Goal: Information Seeking & Learning: Compare options

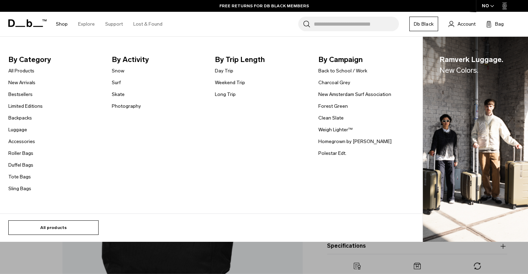
click at [75, 230] on link "All products" at bounding box center [53, 228] width 90 height 15
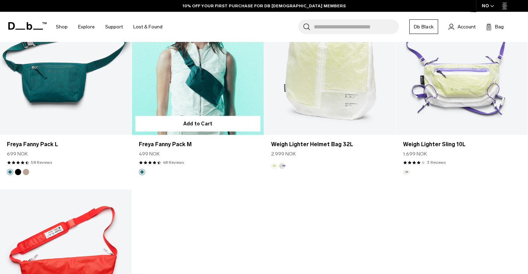
scroll to position [1527, 0]
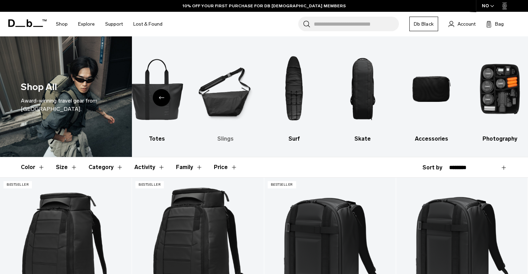
click at [198, 96] on img "6 / 10" at bounding box center [225, 89] width 57 height 85
click at [220, 96] on img "6 / 10" at bounding box center [225, 89] width 57 height 85
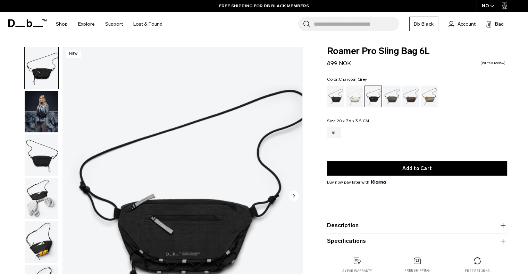
click at [71, 143] on img "1 / 7" at bounding box center [182, 196] width 240 height 299
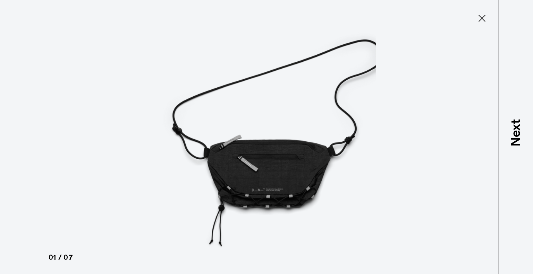
click at [483, 18] on icon at bounding box center [481, 18] width 11 height 11
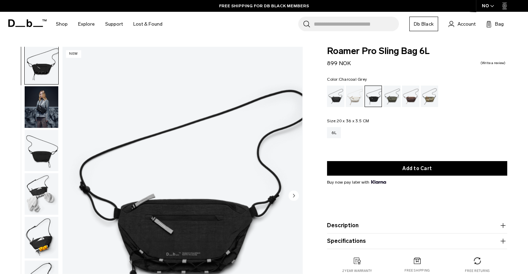
click at [41, 205] on img "button" at bounding box center [42, 194] width 34 height 42
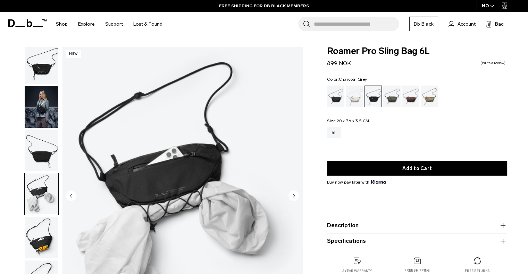
click at [39, 247] on img "button" at bounding box center [42, 238] width 34 height 42
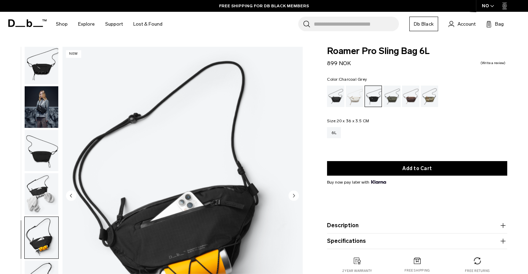
click at [36, 108] on img "button" at bounding box center [42, 107] width 34 height 42
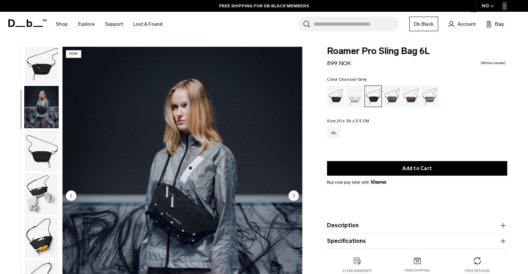
click at [33, 74] on img "button" at bounding box center [42, 64] width 34 height 42
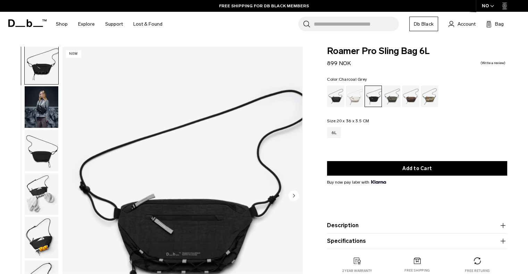
scroll to position [0, 0]
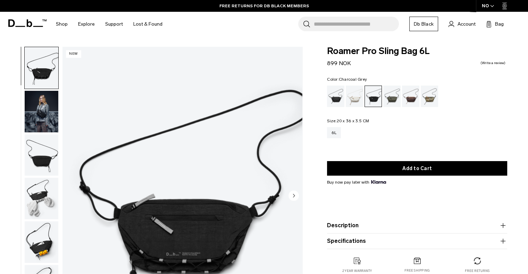
click at [51, 104] on img "button" at bounding box center [42, 112] width 34 height 42
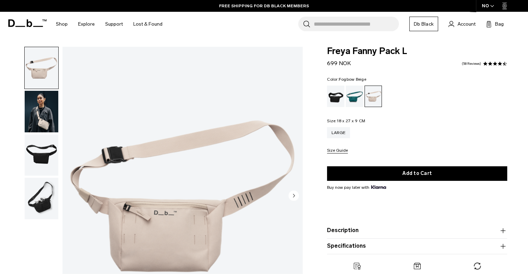
click at [336, 95] on div "Black Out" at bounding box center [336, 97] width 18 height 22
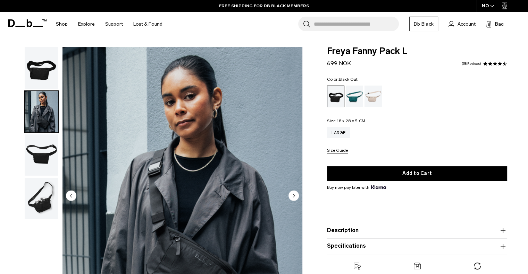
click at [40, 94] on img "button" at bounding box center [42, 112] width 34 height 42
click at [44, 73] on img "button" at bounding box center [42, 68] width 34 height 42
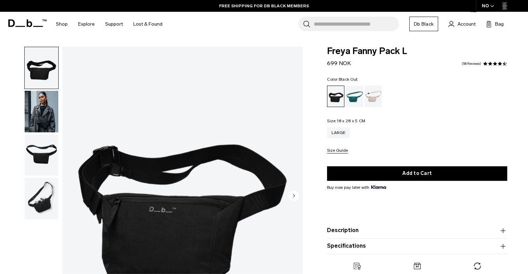
scroll to position [69, 0]
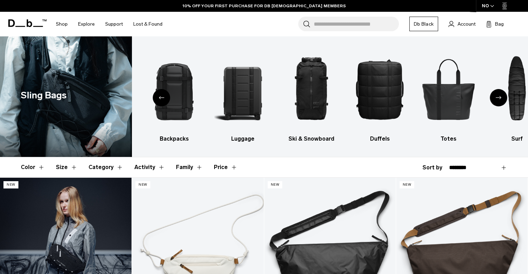
click at [57, 219] on link "Roamer Pro Sling Bag 6L" at bounding box center [66, 251] width 132 height 146
